Goal: Register for event/course

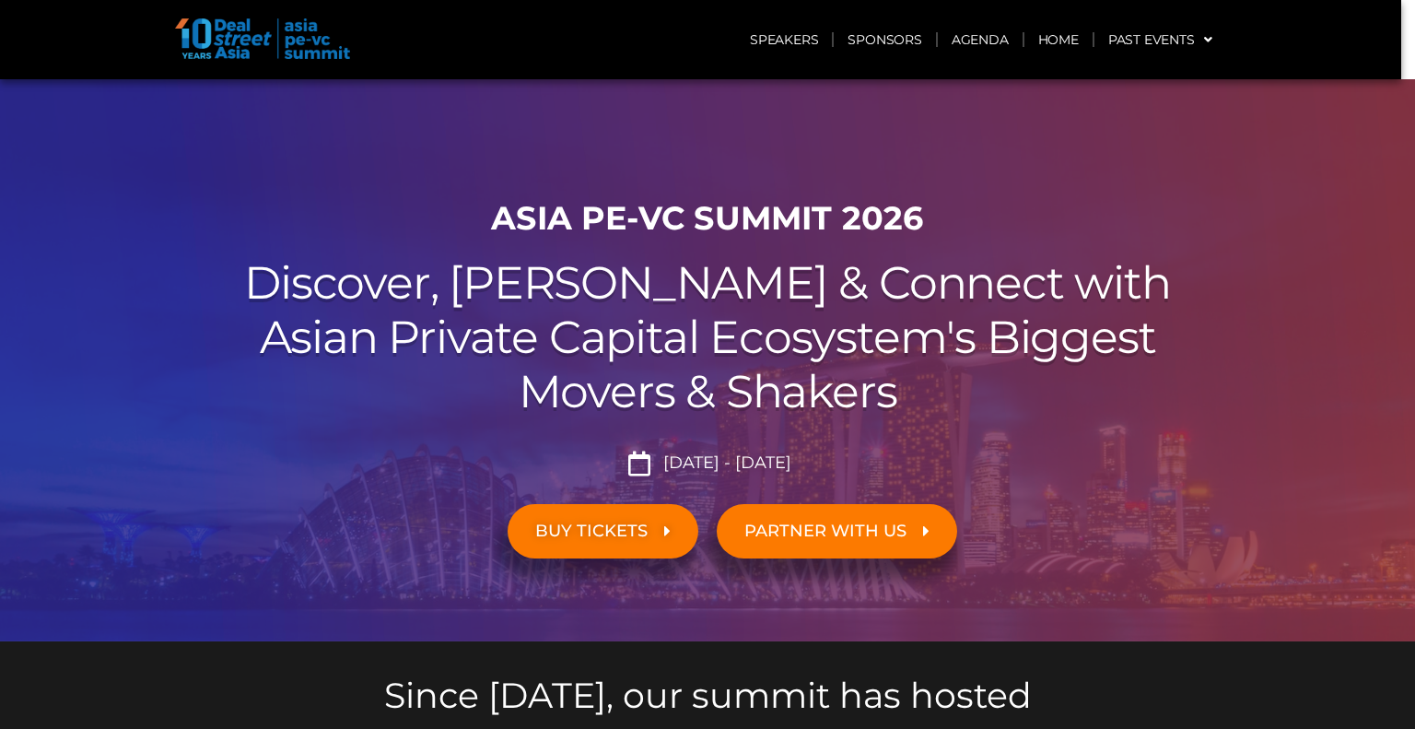
drag, startPoint x: 735, startPoint y: 196, endPoint x: 1091, endPoint y: 435, distance: 428.2
click at [1090, 435] on div "ASIA PE-VC Summit 2026 Discover, Learn & Connect with Asian Private Capital Eco…" at bounding box center [707, 415] width 1050 height 451
click at [1091, 435] on div "ASIA PE-VC Summit 2026 Discover, Learn & Connect with Asian Private Capital Eco…" at bounding box center [707, 415] width 1050 height 451
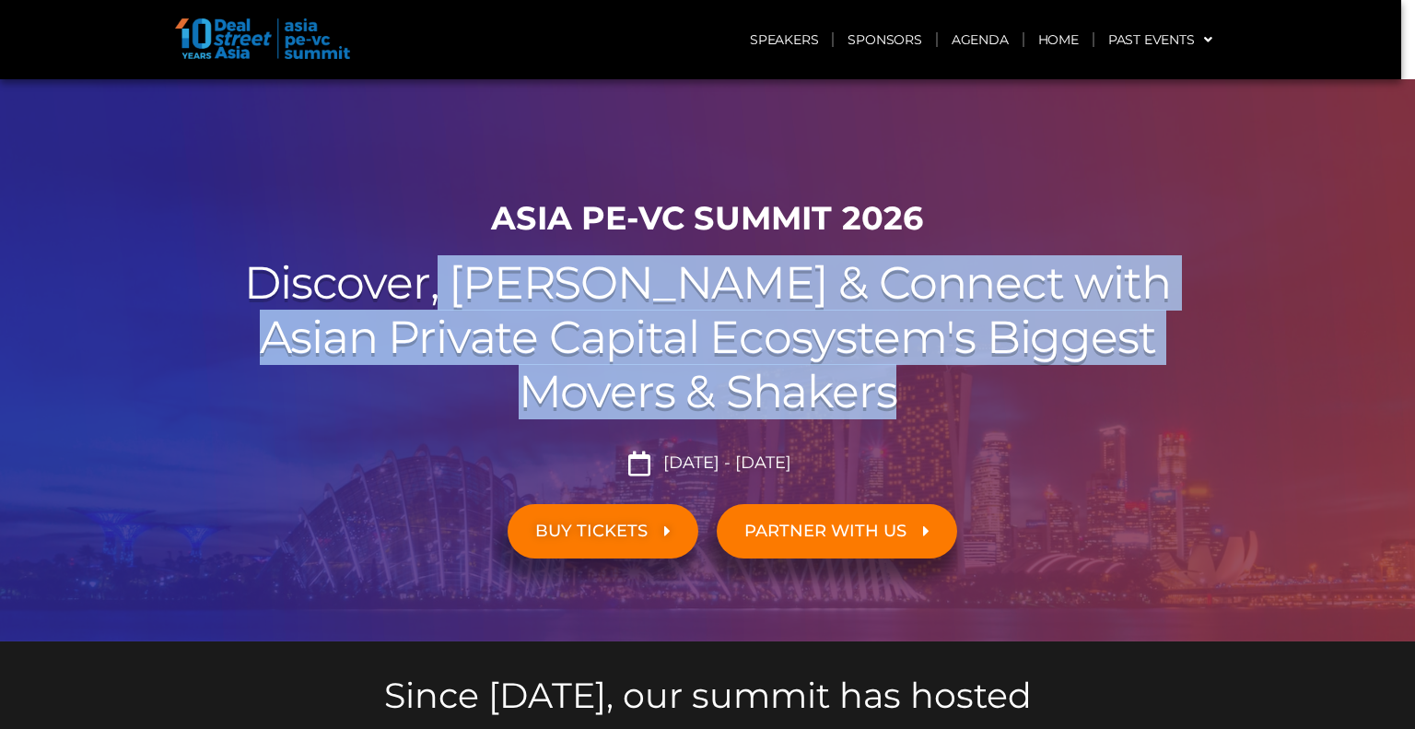
drag, startPoint x: 936, startPoint y: 393, endPoint x: 562, endPoint y: 273, distance: 393.0
click at [562, 273] on h2 "Discover, Learn & Connect with Asian Private Capital Ecosystem's Biggest Movers…" at bounding box center [708, 337] width 1032 height 162
click at [605, 304] on h2 "Discover, Learn & Connect with Asian Private Capital Ecosystem's Biggest Movers…" at bounding box center [708, 337] width 1032 height 162
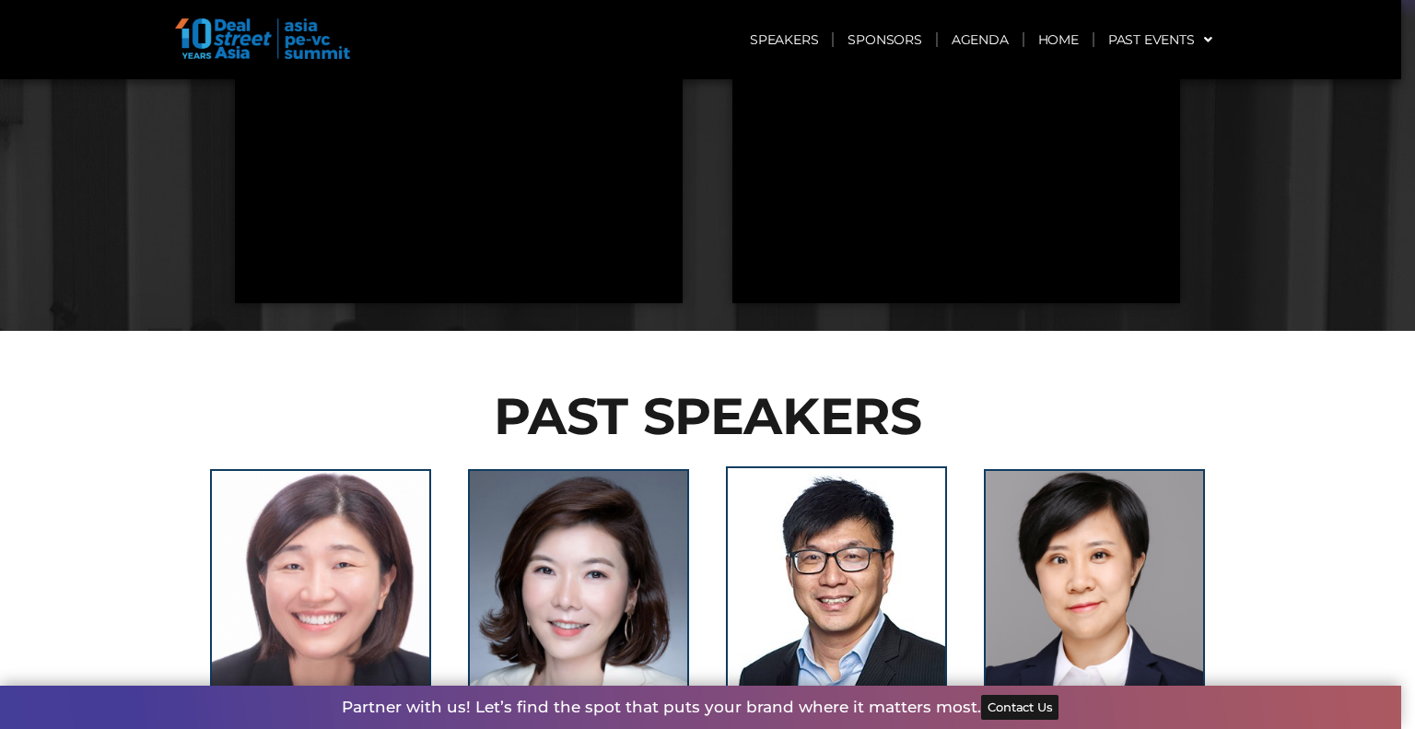
scroll to position [1934, 0]
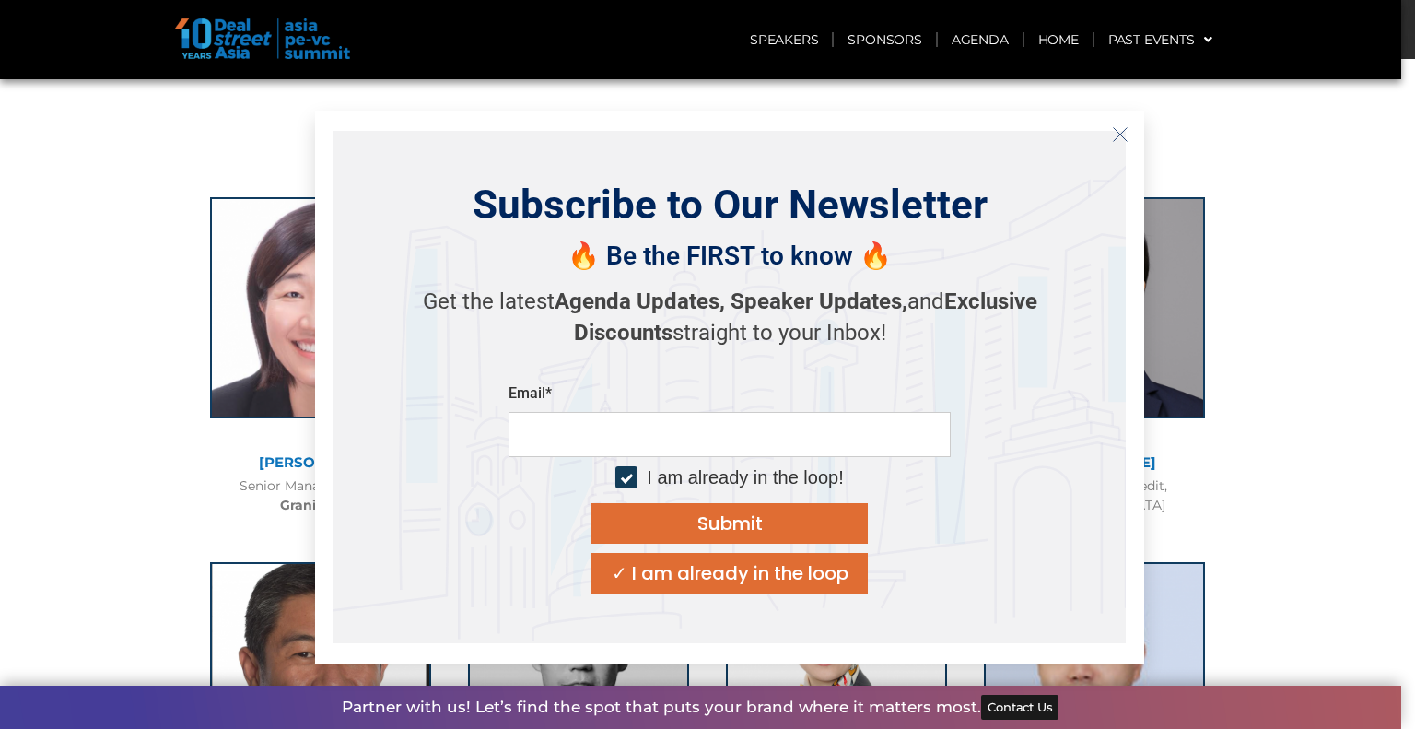
click at [1116, 135] on icon "Close" at bounding box center [1120, 134] width 17 height 17
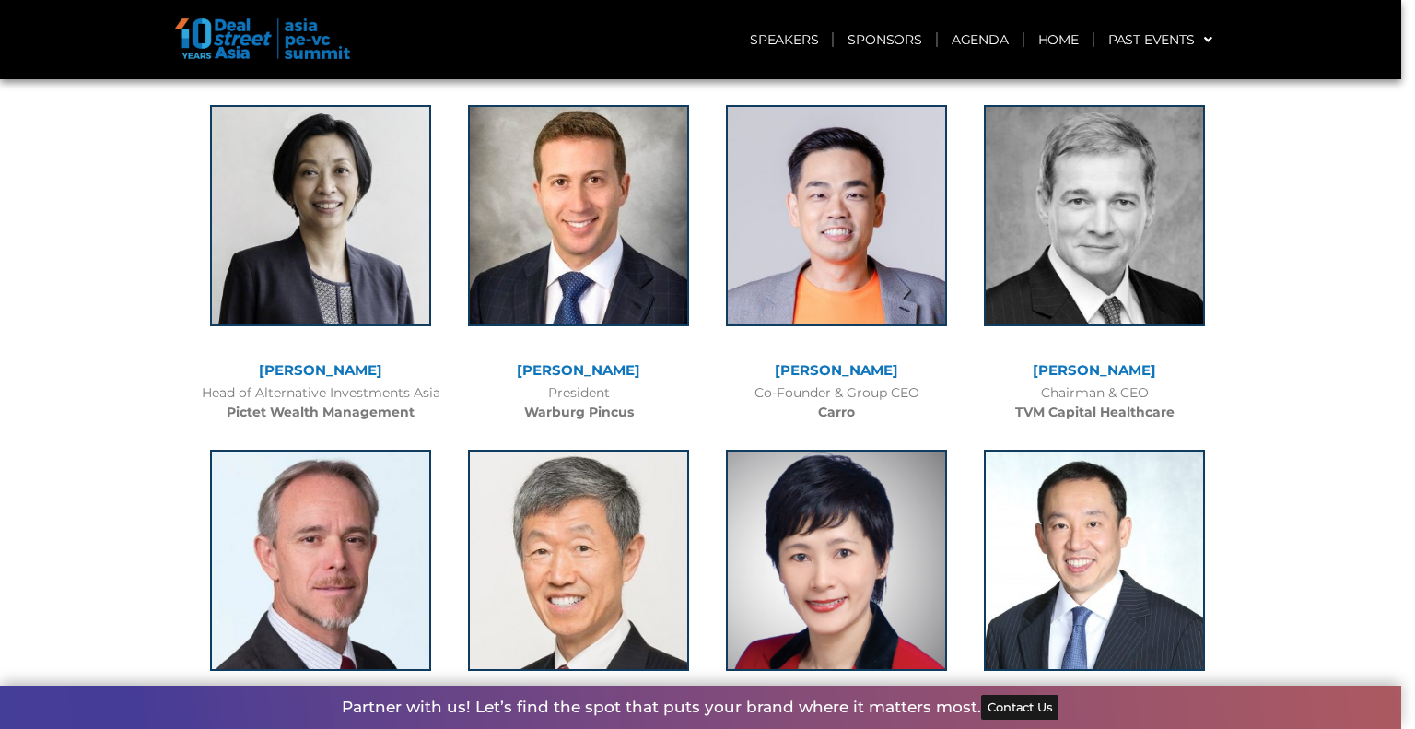
scroll to position [4882, 0]
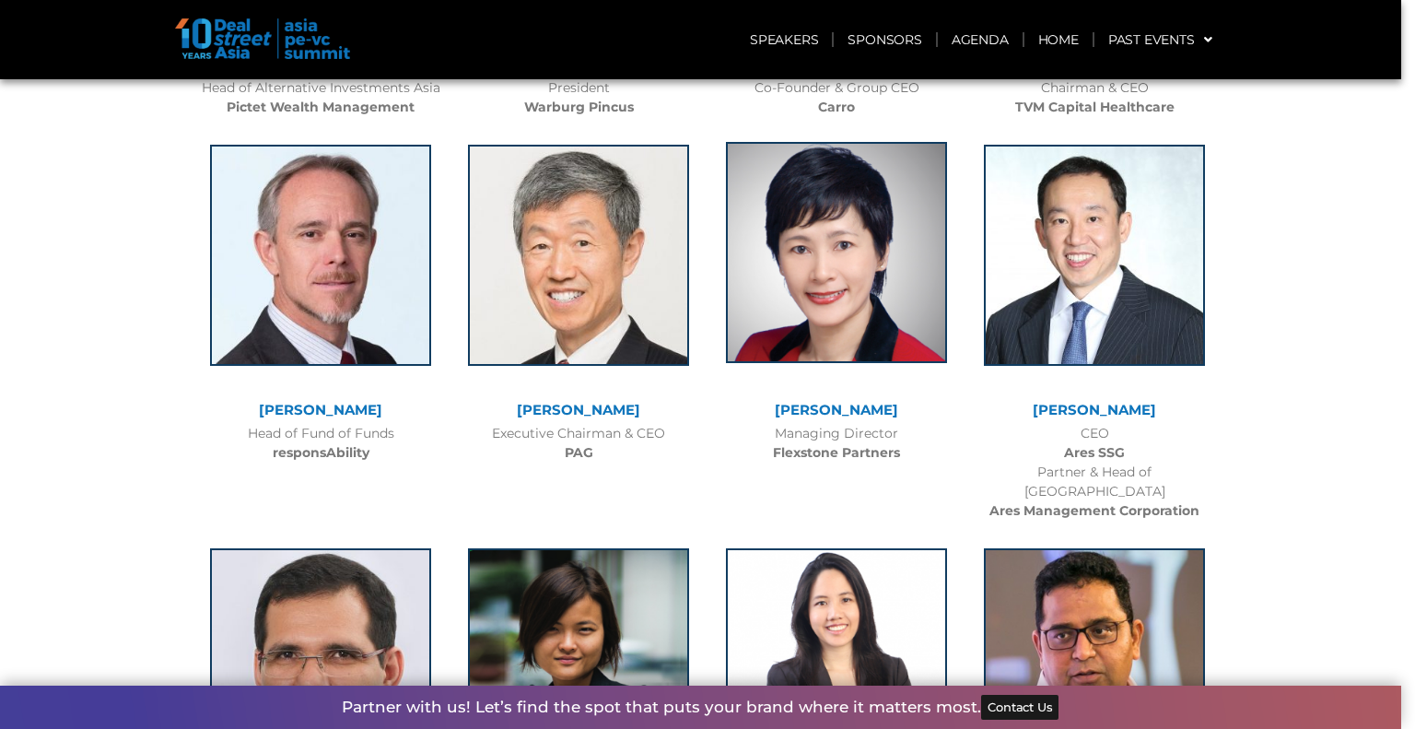
click at [829, 220] on img at bounding box center [836, 252] width 221 height 221
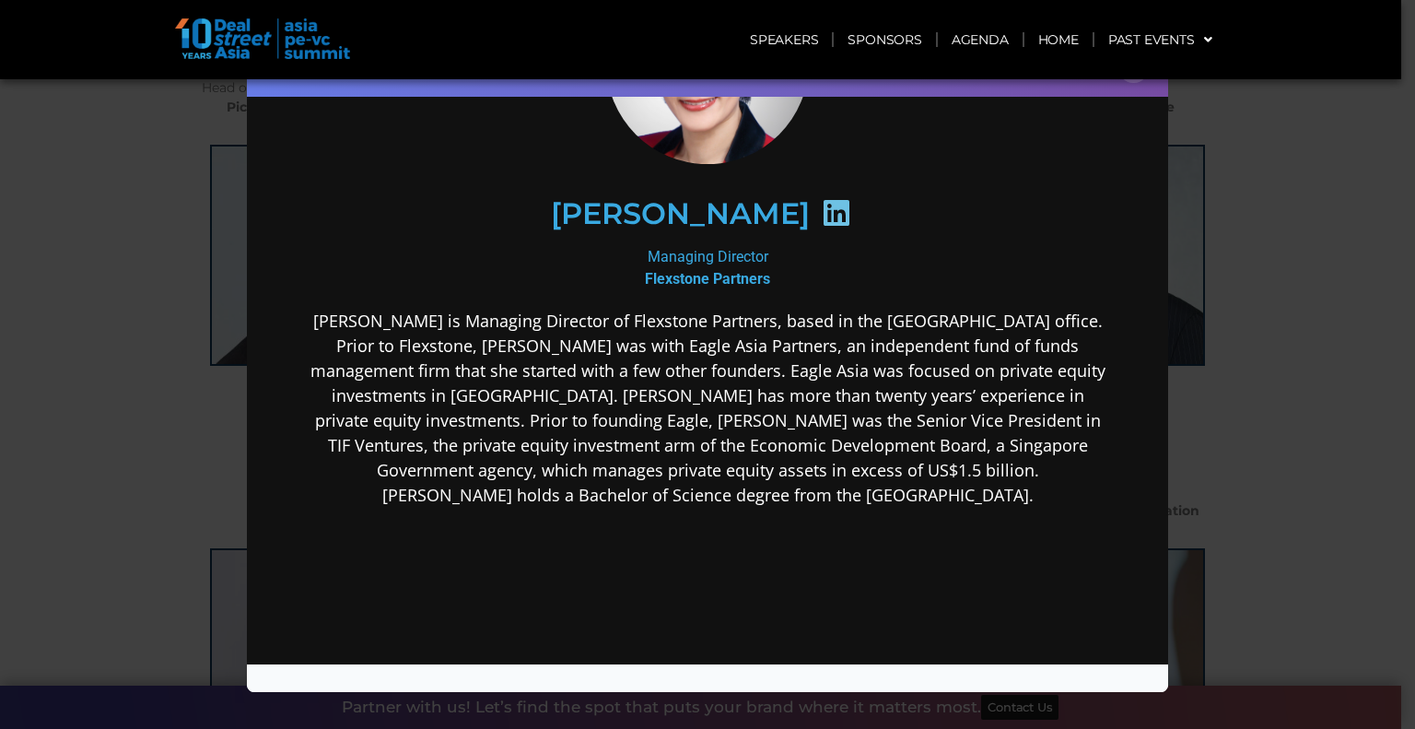
scroll to position [0, 0]
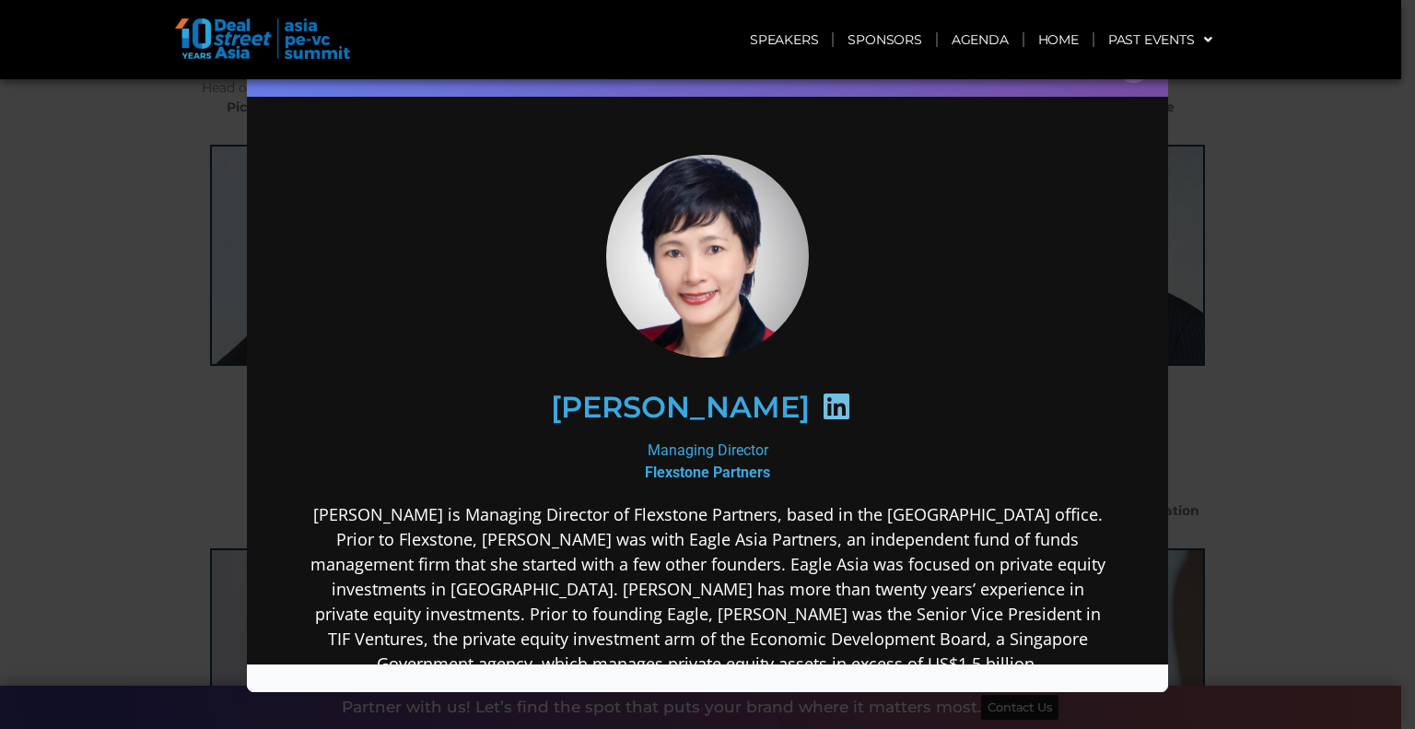
click at [822, 398] on icon at bounding box center [836, 405] width 29 height 29
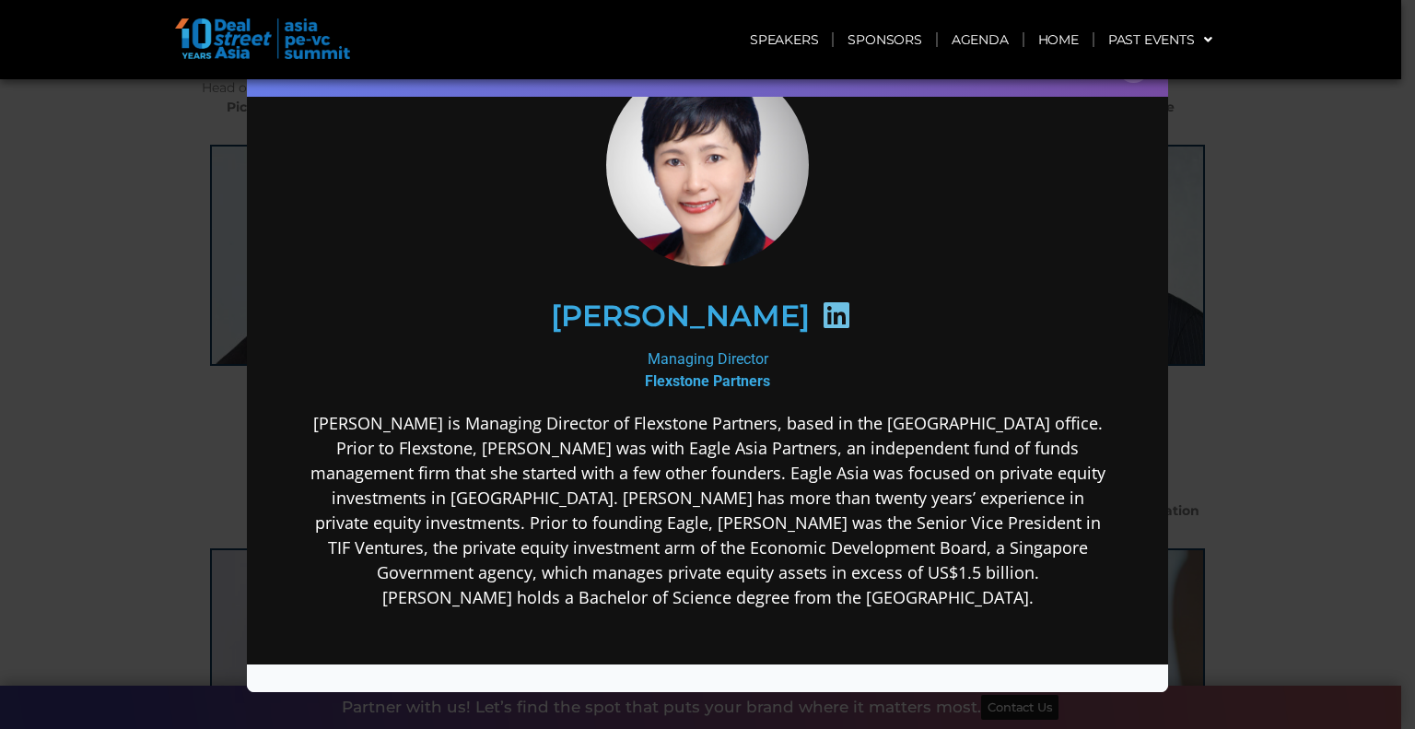
scroll to position [92, 0]
click at [1414, 257] on div "Speaker Profile ×" at bounding box center [707, 364] width 1415 height 729
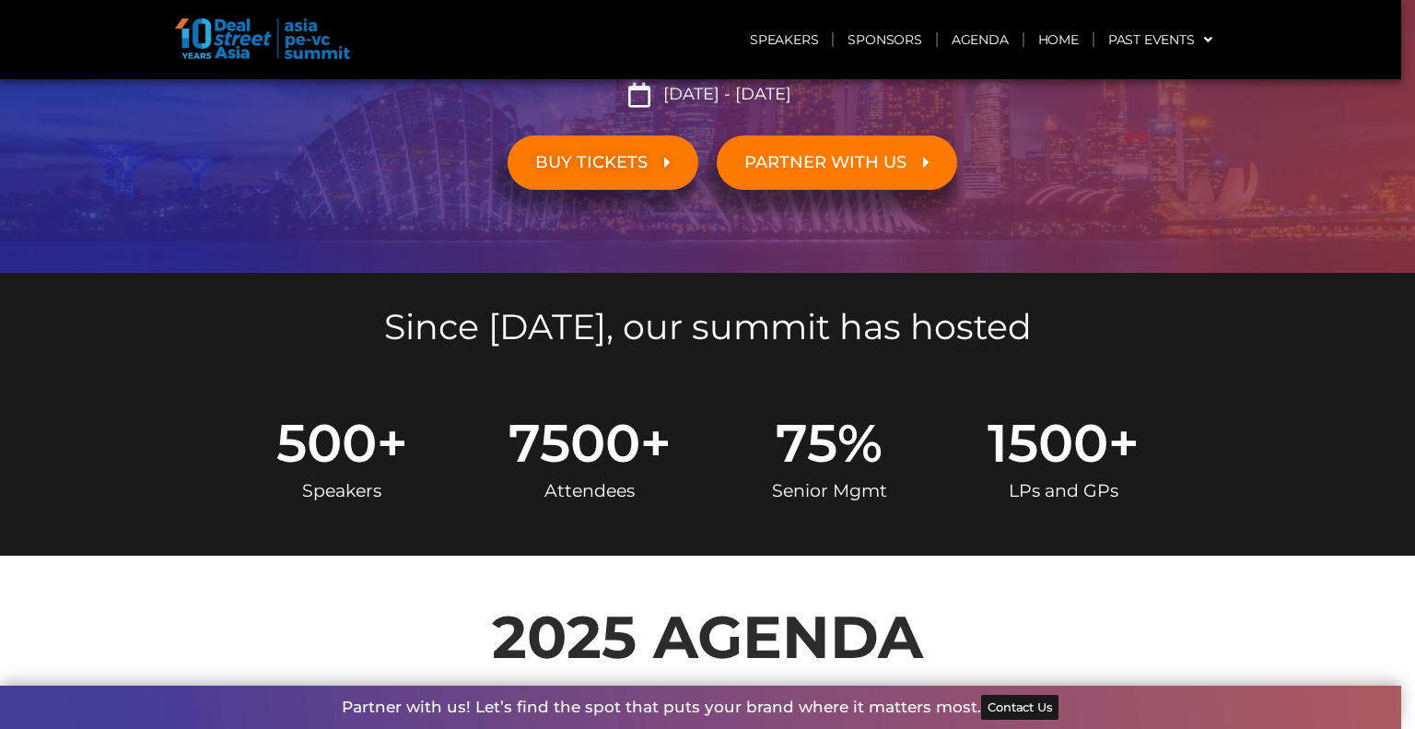
scroll to position [0, 0]
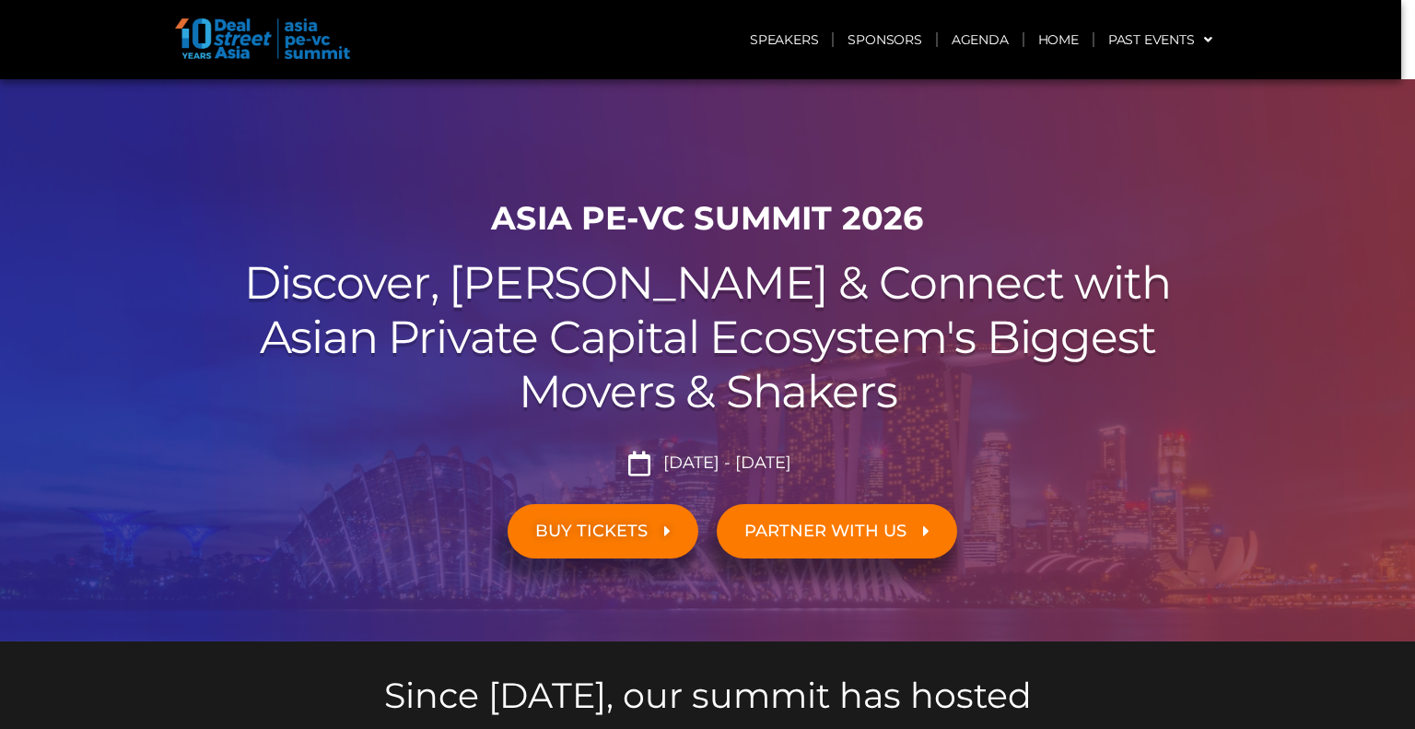
click at [596, 522] on span "BUY TICKETS" at bounding box center [591, 531] width 112 height 18
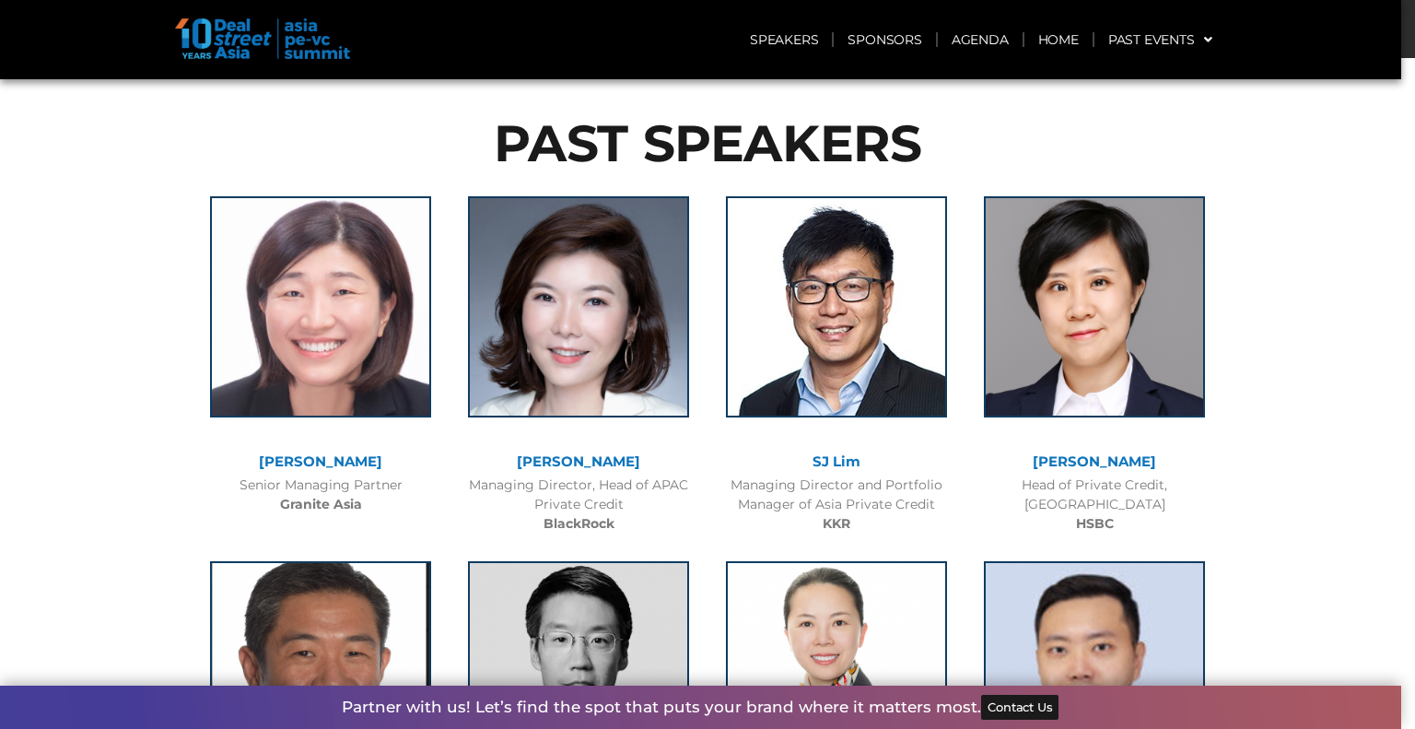
scroll to position [1968, 0]
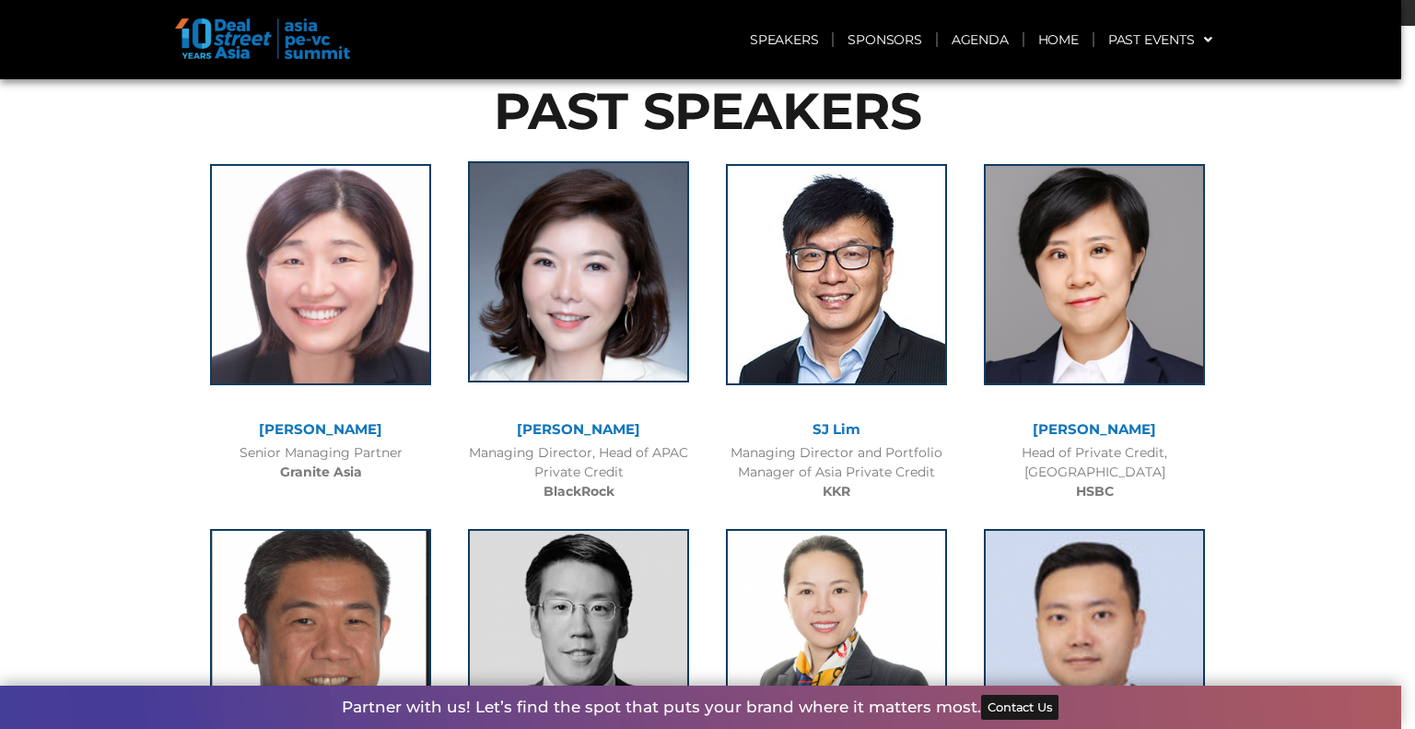
click at [589, 354] on img at bounding box center [578, 271] width 221 height 221
